Goal: Transaction & Acquisition: Book appointment/travel/reservation

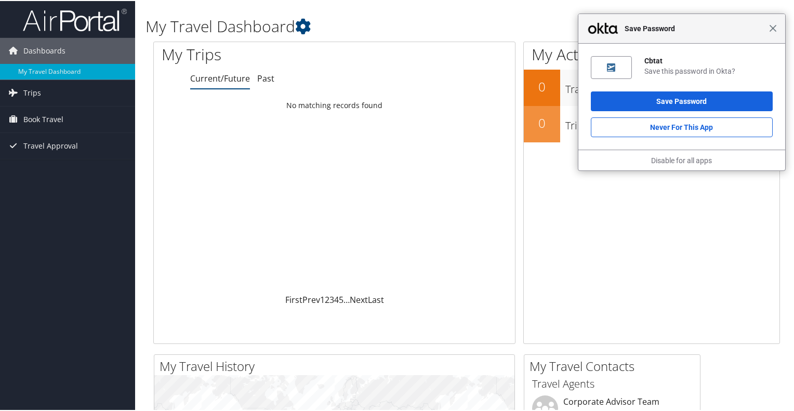
click at [769, 29] on span "Close" at bounding box center [773, 27] width 8 height 8
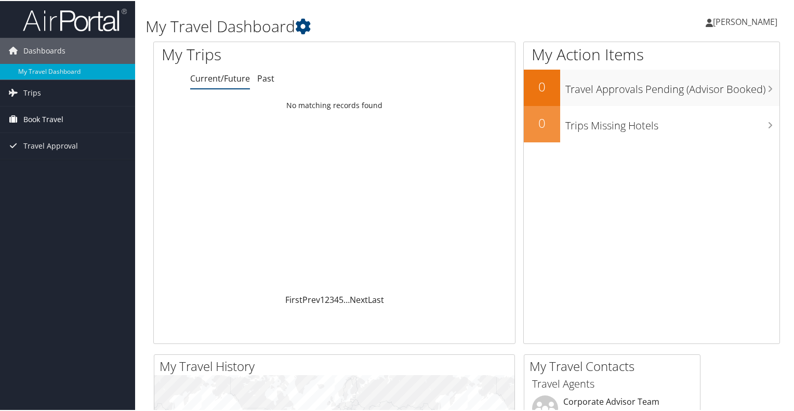
click at [44, 110] on span "Book Travel" at bounding box center [43, 118] width 40 height 26
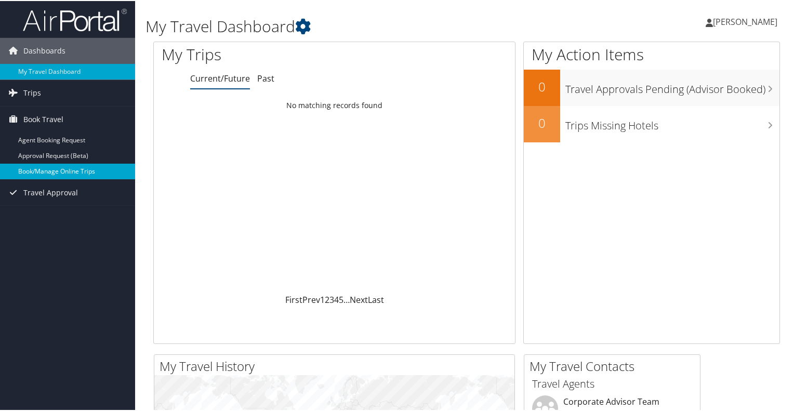
click at [46, 170] on link "Book/Manage Online Trips" at bounding box center [67, 171] width 135 height 16
